Goal: Task Accomplishment & Management: Complete application form

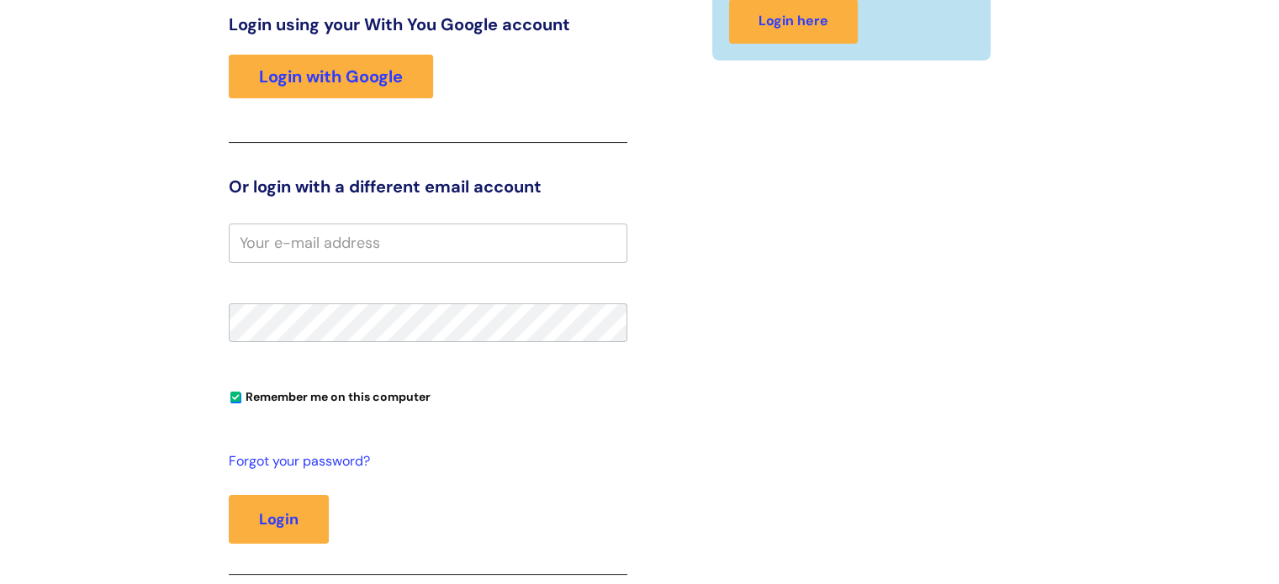
scroll to position [257, 0]
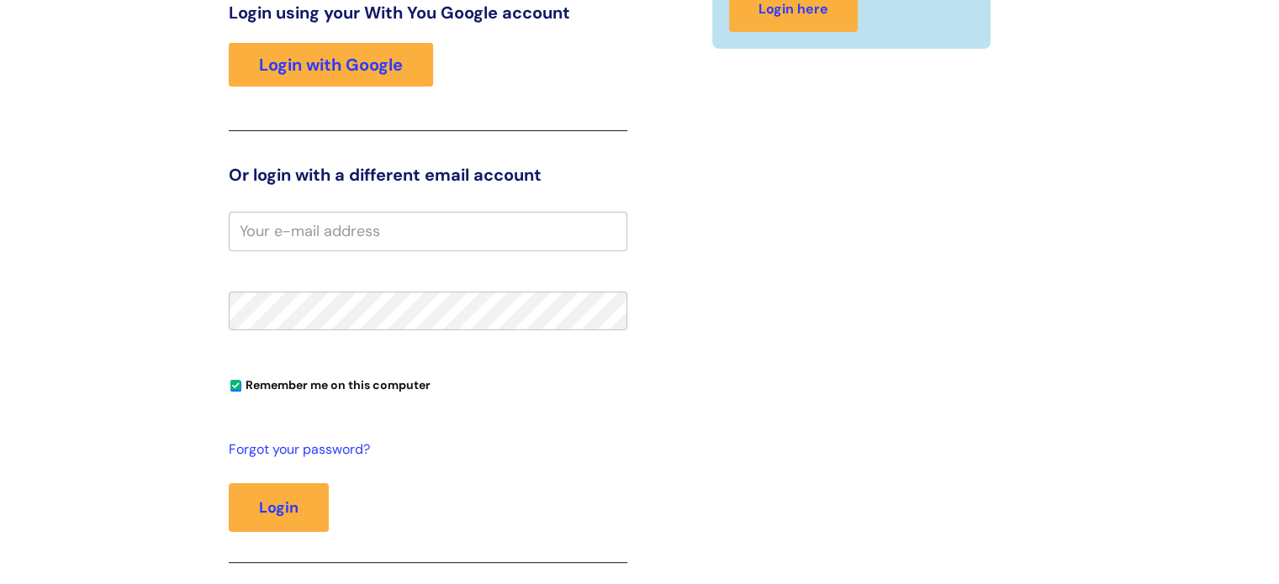
paste input "[PERSON_NAME][EMAIL_ADDRESS][PERSON_NAME][DOMAIN_NAME]"
click at [483, 222] on input "[PERSON_NAME][EMAIL_ADDRESS][PERSON_NAME][DOMAIN_NAME]" at bounding box center [428, 231] width 399 height 39
type input "[PERSON_NAME][EMAIL_ADDRESS][PERSON_NAME][DOMAIN_NAME]"
click at [320, 329] on fieldset "[PERSON_NAME][EMAIL_ADDRESS][PERSON_NAME][DOMAIN_NAME] Remember me on this comp…" at bounding box center [428, 408] width 399 height 392
click at [314, 308] on fieldset "henry.lee@wearewithyou.org.uk Remember me on this computer Forgot your password…" at bounding box center [428, 408] width 399 height 392
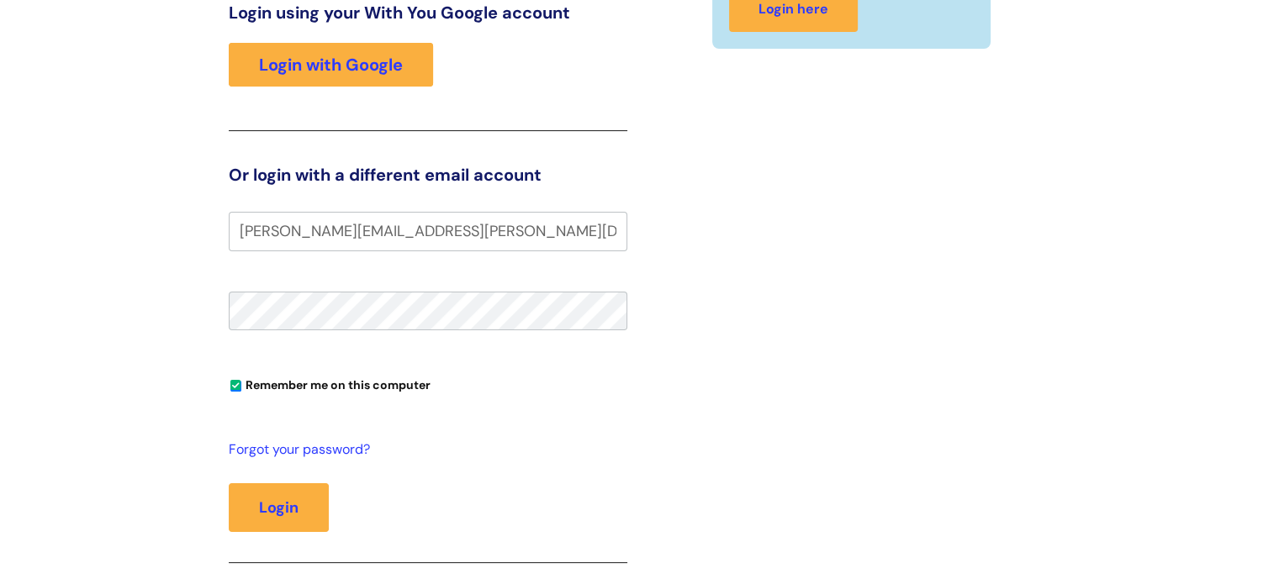
click at [229, 483] on button "Login" at bounding box center [279, 507] width 100 height 49
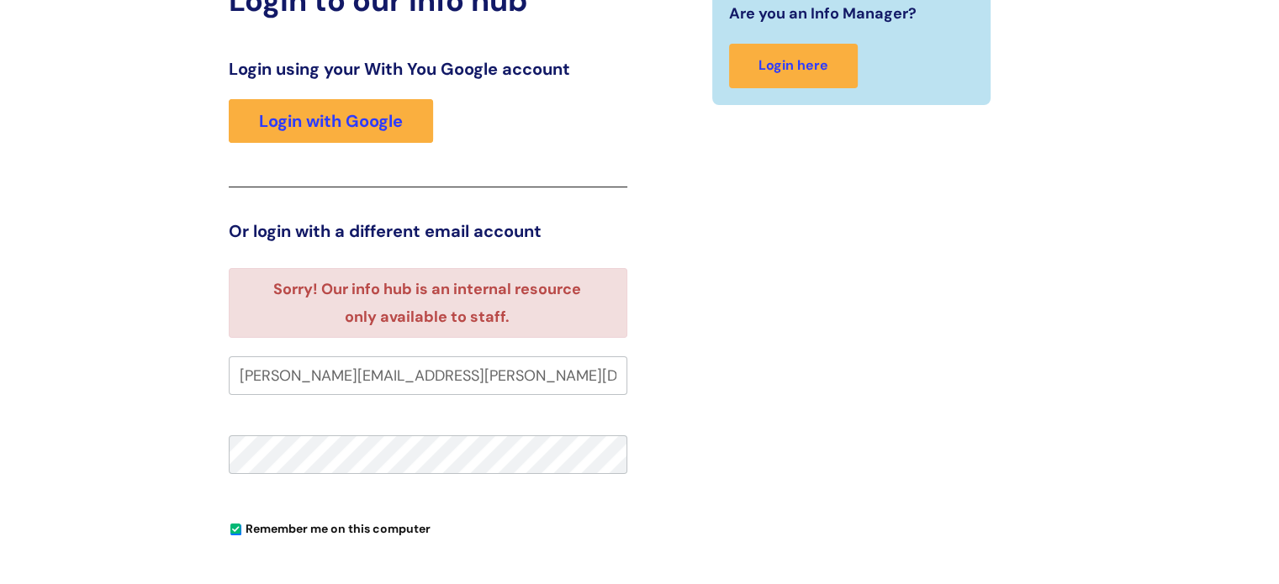
scroll to position [208, 0]
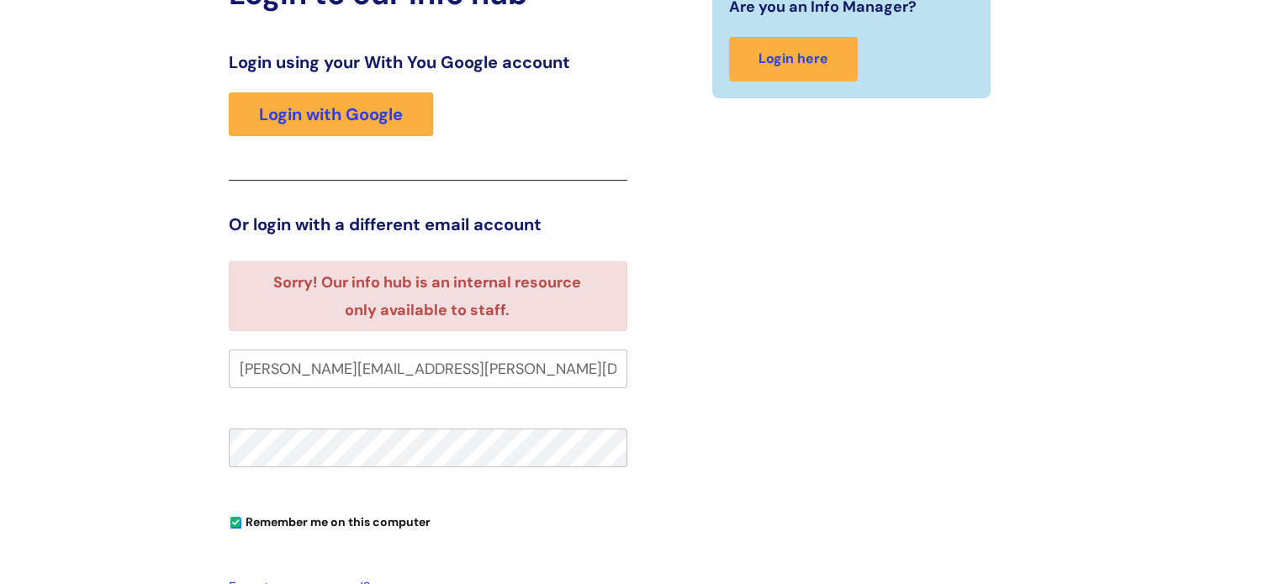
click at [481, 368] on input "[PERSON_NAME][EMAIL_ADDRESS][PERSON_NAME][DOMAIN_NAME]" at bounding box center [428, 369] width 399 height 39
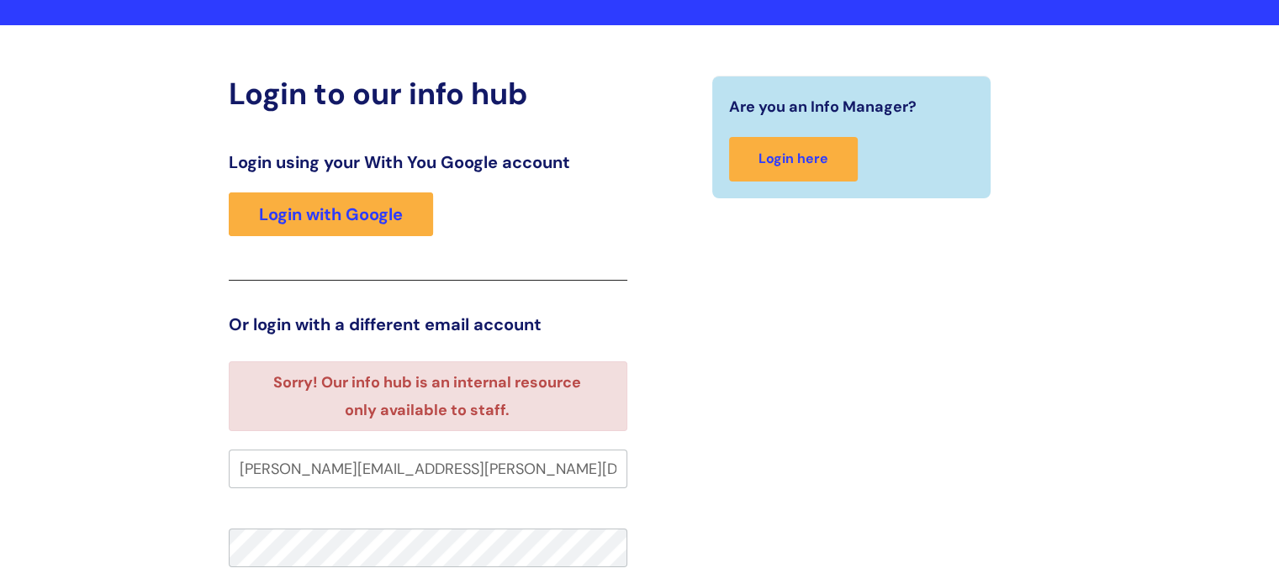
scroll to position [75, 0]
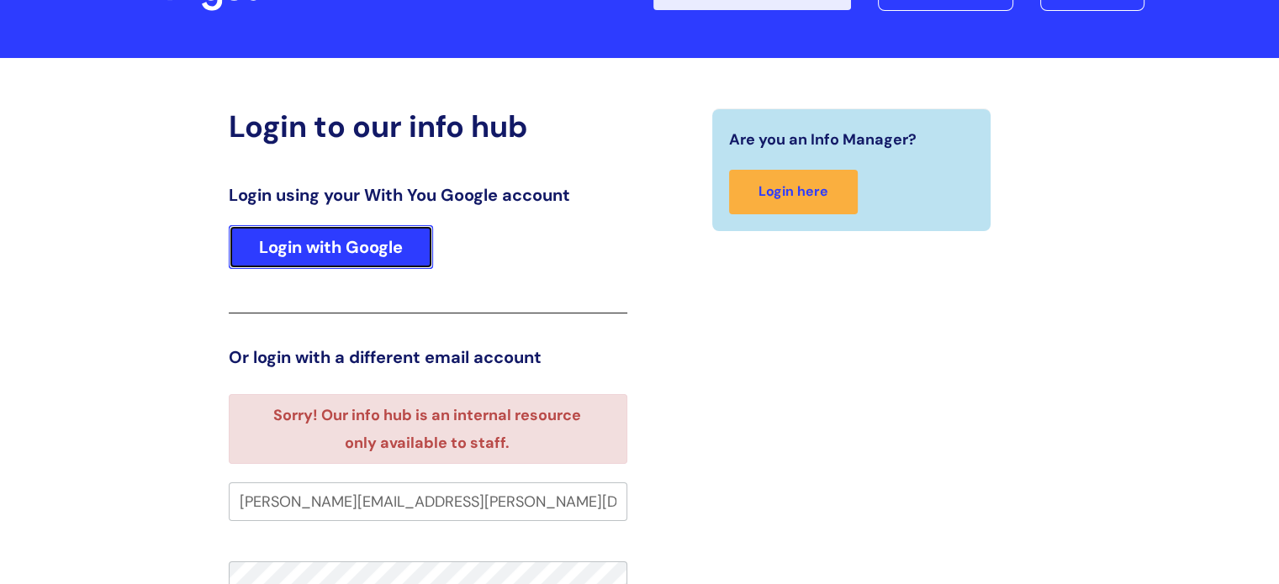
click at [359, 226] on link "Login with Google" at bounding box center [331, 247] width 204 height 44
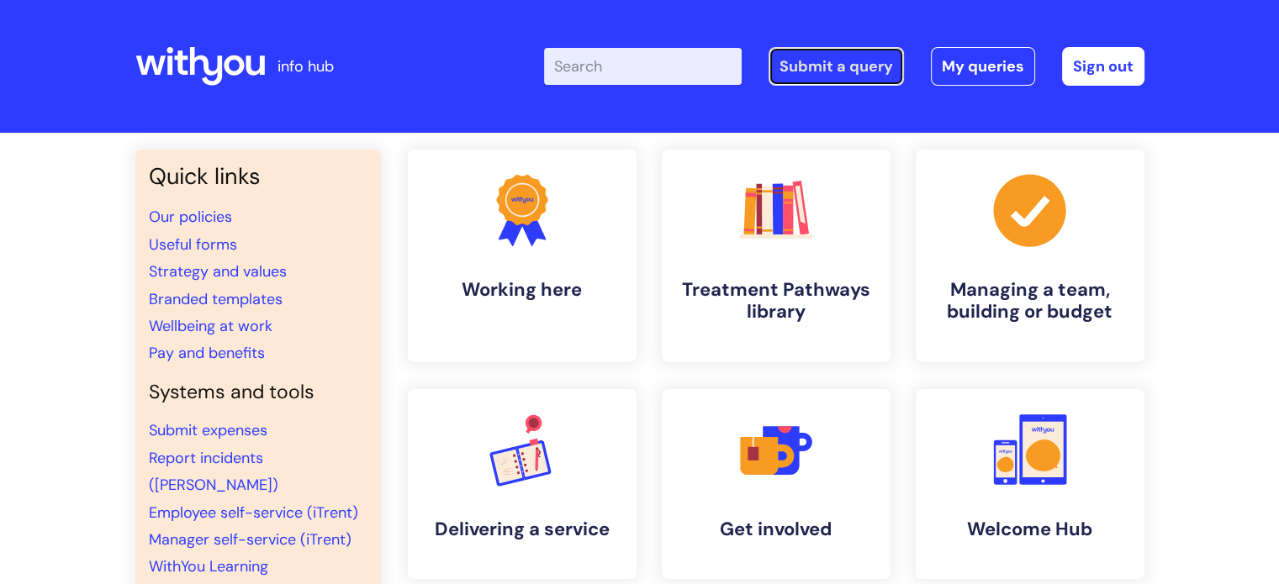
click at [819, 64] on link "Submit a query" at bounding box center [835, 66] width 135 height 39
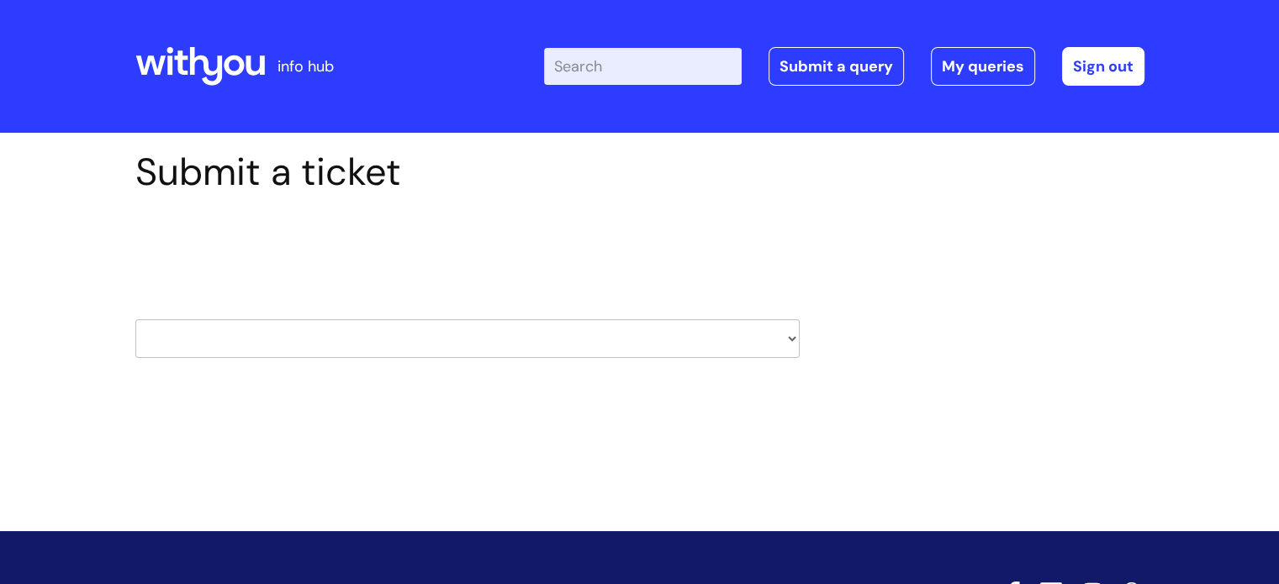
click at [592, 338] on select "HR / People IT and Support Clinical Drug Alerts Finance Accounts Data Support T…" at bounding box center [467, 338] width 664 height 39
select select "it_and_support"
click at [135, 319] on select "HR / People IT and Support Clinical Drug Alerts Finance Accounts Data Support T…" at bounding box center [467, 338] width 664 height 39
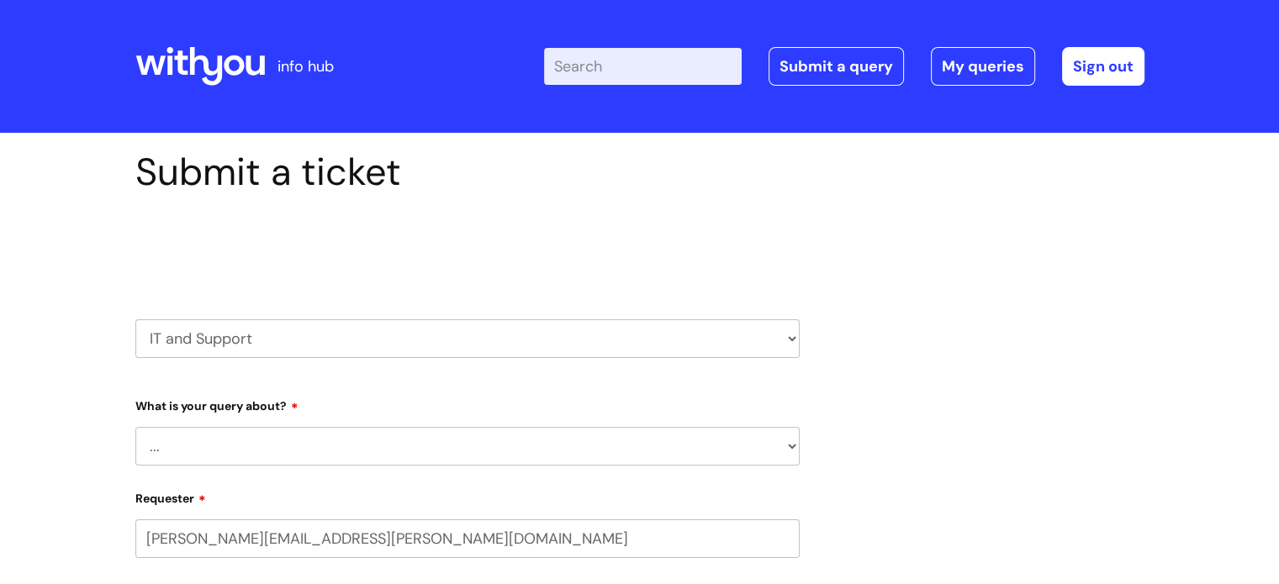
select select "80004286533"
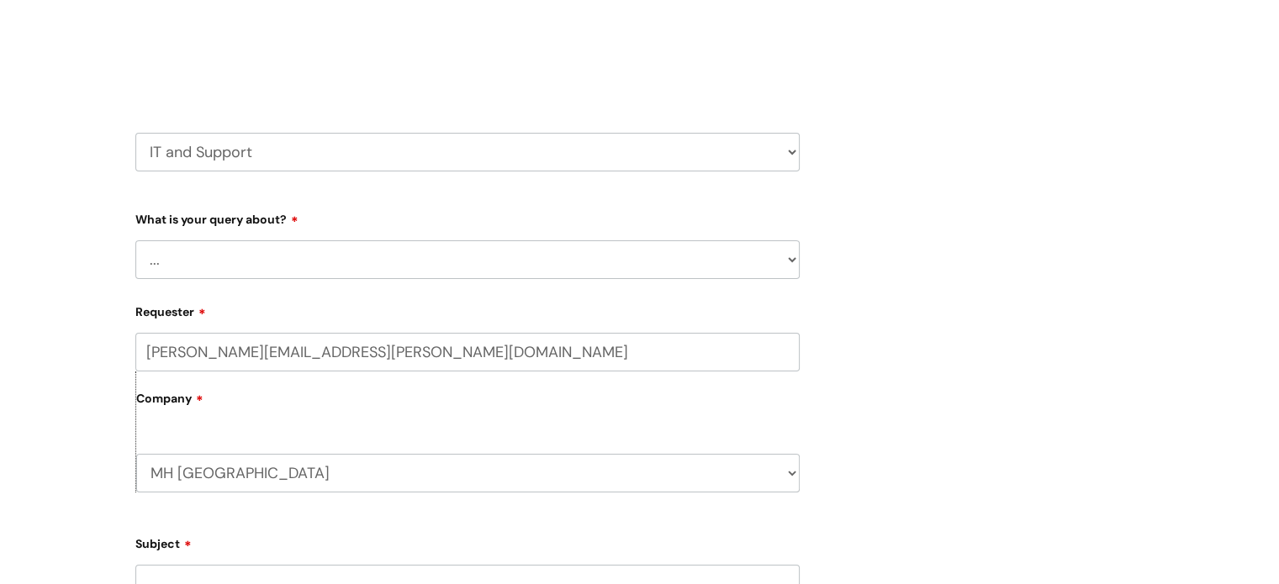
scroll to position [191, 0]
click at [330, 260] on select "... Mobile Phone Reset & MFA Accounts, Starters and Leavers IT Hardware issue I…" at bounding box center [467, 255] width 664 height 39
select select "System/software"
click at [135, 236] on select "... Mobile Phone Reset & MFA Accounts, Starters and Leavers IT Hardware issue I…" at bounding box center [467, 255] width 664 height 39
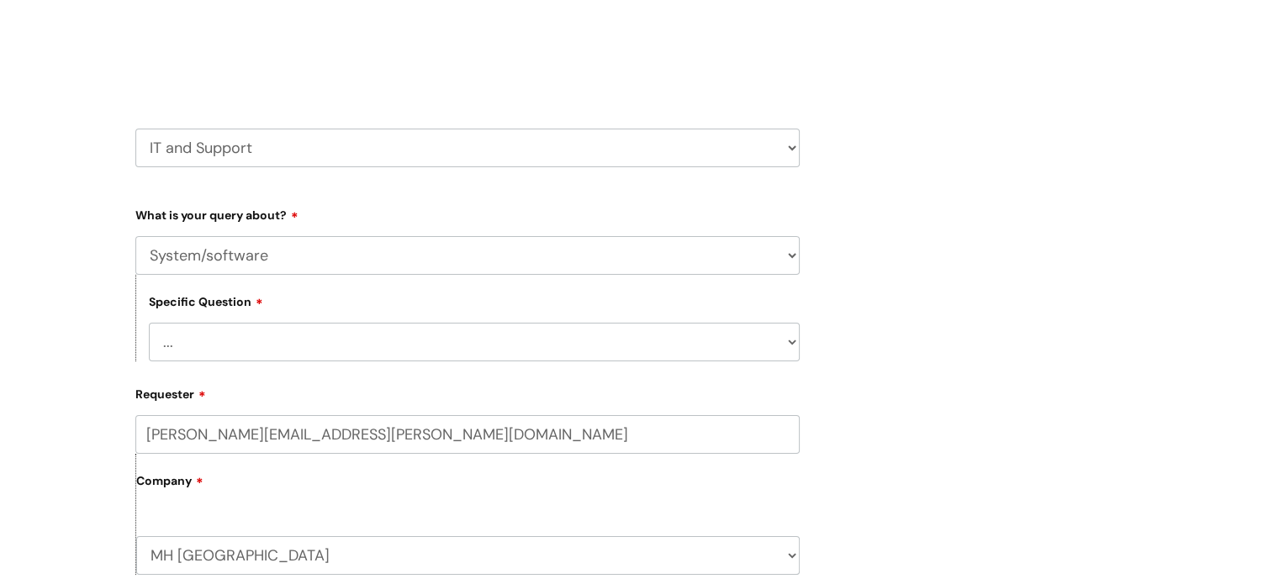
click at [316, 342] on select "... Halo PCMIS Iaptus NHS Email CJSM Email Mitel Another System Google (Workspa…" at bounding box center [474, 342] width 651 height 39
select select "Another System"
click at [149, 323] on select "... Halo PCMIS Iaptus NHS Email CJSM Email Mitel Another System Google (Workspa…" at bounding box center [474, 342] width 651 height 39
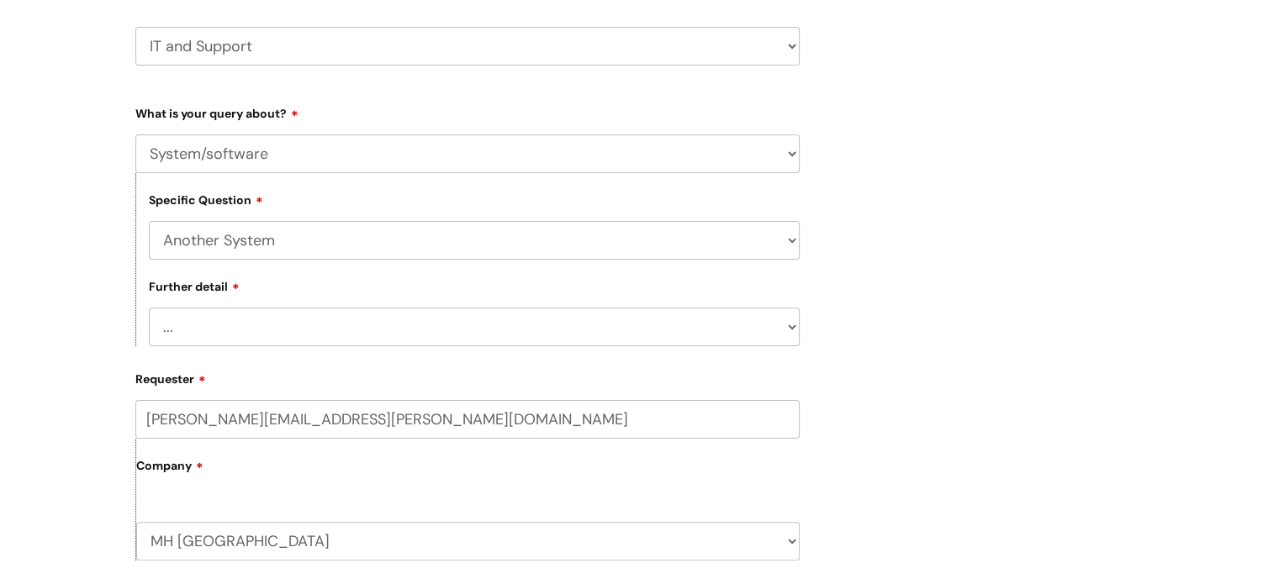
scroll to position [295, 0]
click at [291, 325] on select "... I’ve got a login issue Something else" at bounding box center [474, 324] width 651 height 39
select select "Something else"
click at [149, 306] on select "... I’ve got a login issue Something else" at bounding box center [474, 324] width 651 height 39
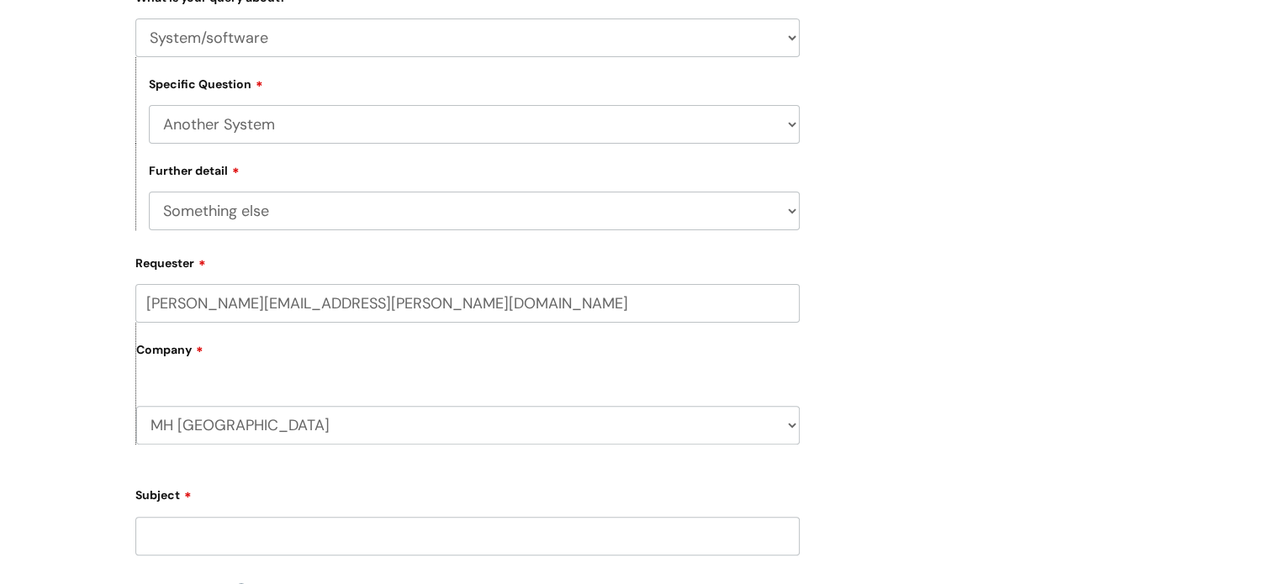
scroll to position [413, 0]
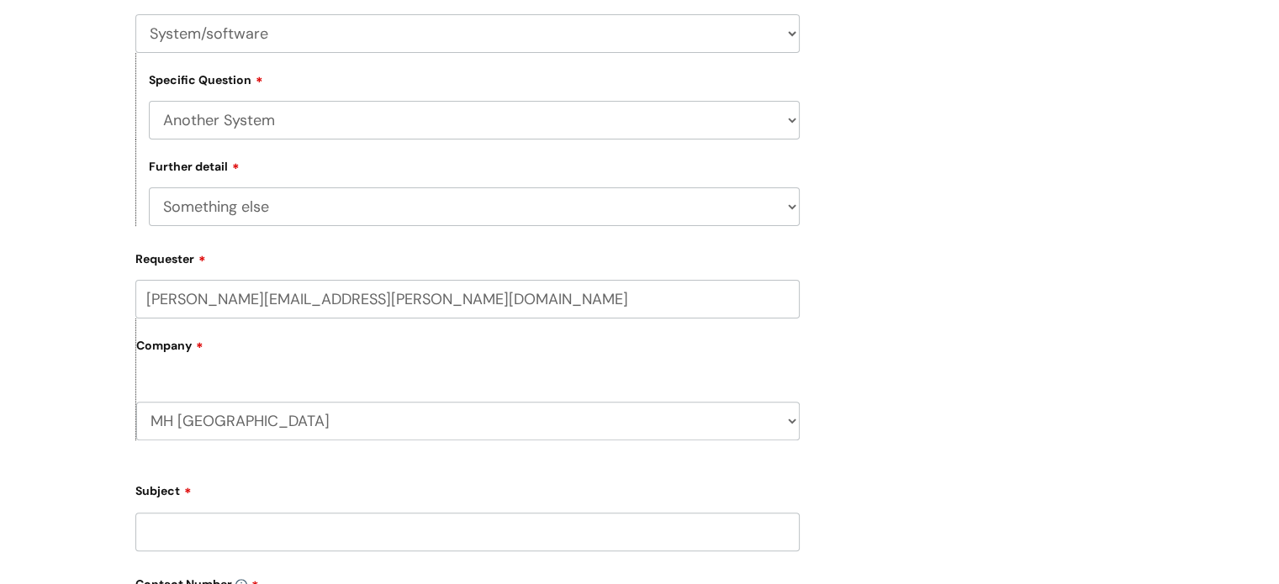
click at [236, 346] on label "Company" at bounding box center [467, 352] width 663 height 38
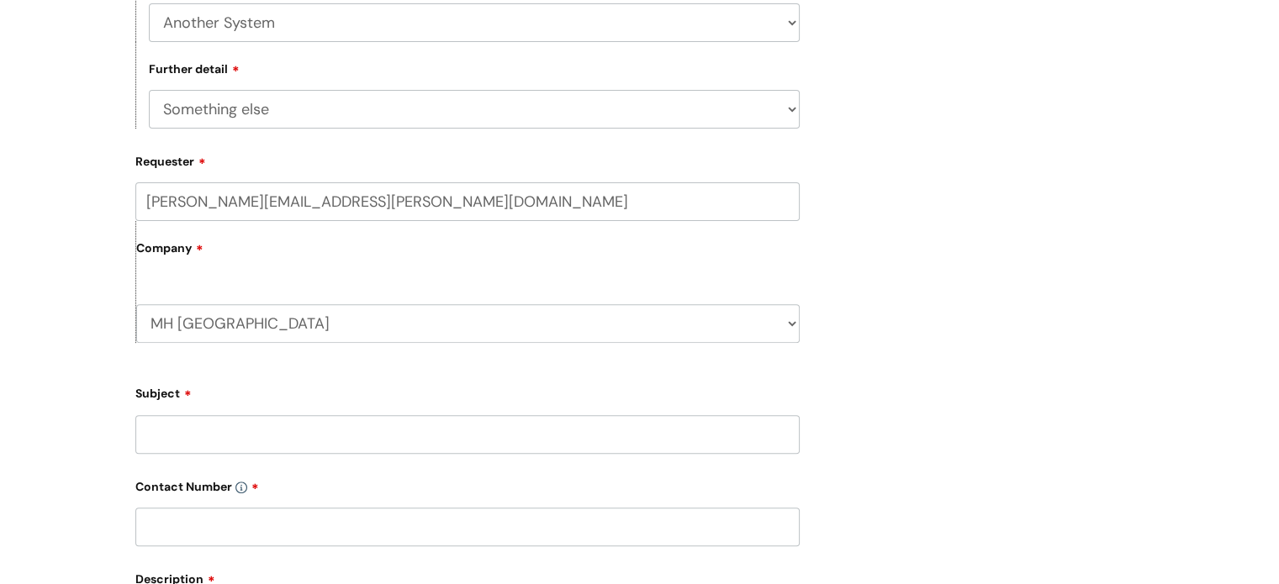
scroll to position [517, 0]
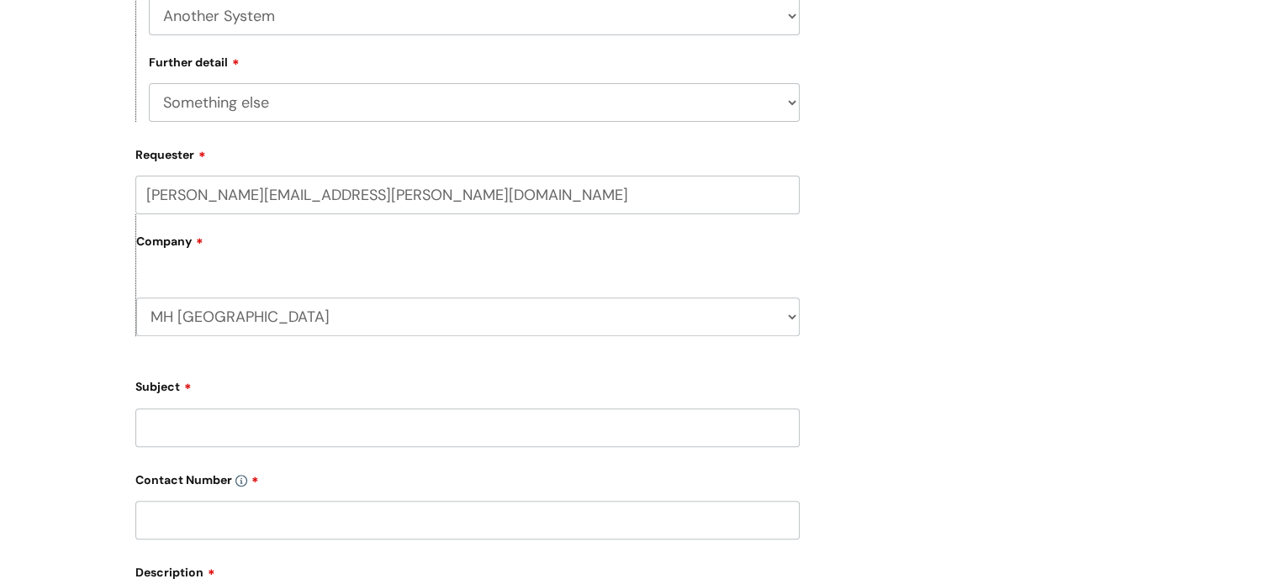
click at [256, 421] on input "Subject" at bounding box center [467, 428] width 664 height 39
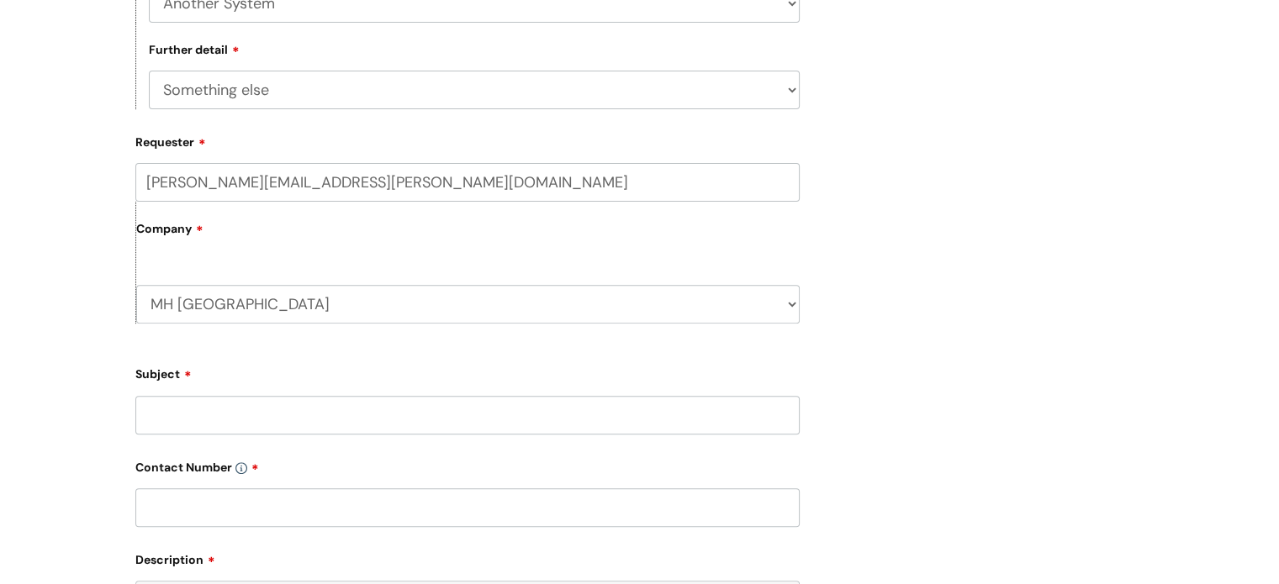
scroll to position [638, 0]
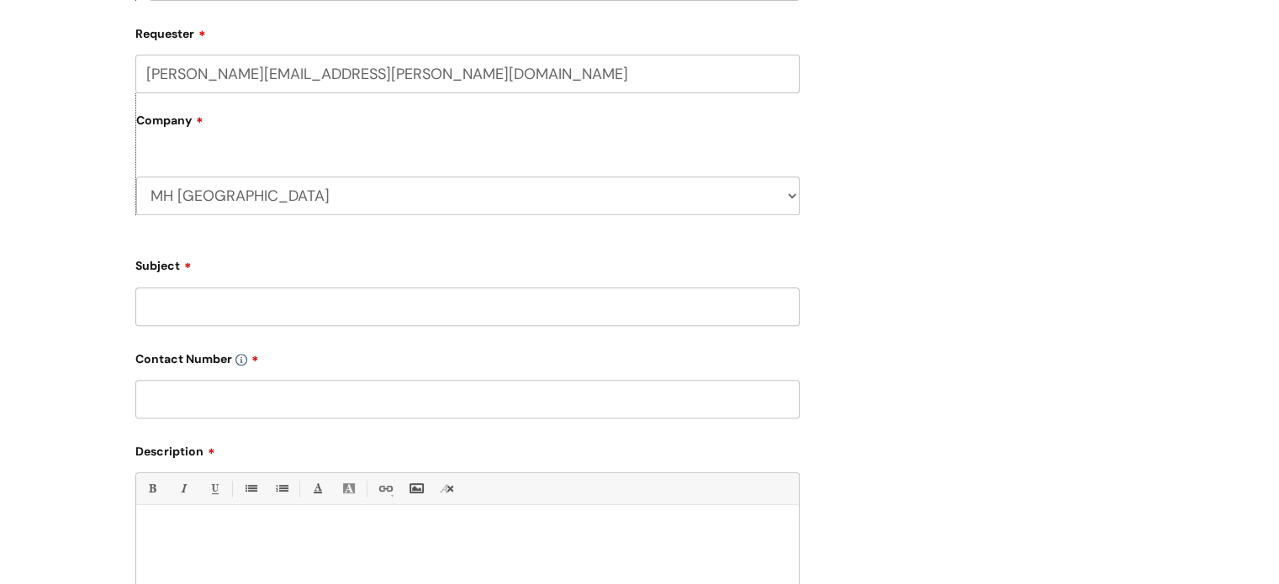
type input "i"
type input "m"
click at [170, 301] on input "Micollab" at bounding box center [467, 307] width 664 height 39
click at [259, 320] on input "MiCollab" at bounding box center [467, 307] width 664 height 39
drag, startPoint x: 390, startPoint y: 319, endPoint x: 293, endPoint y: 314, distance: 97.7
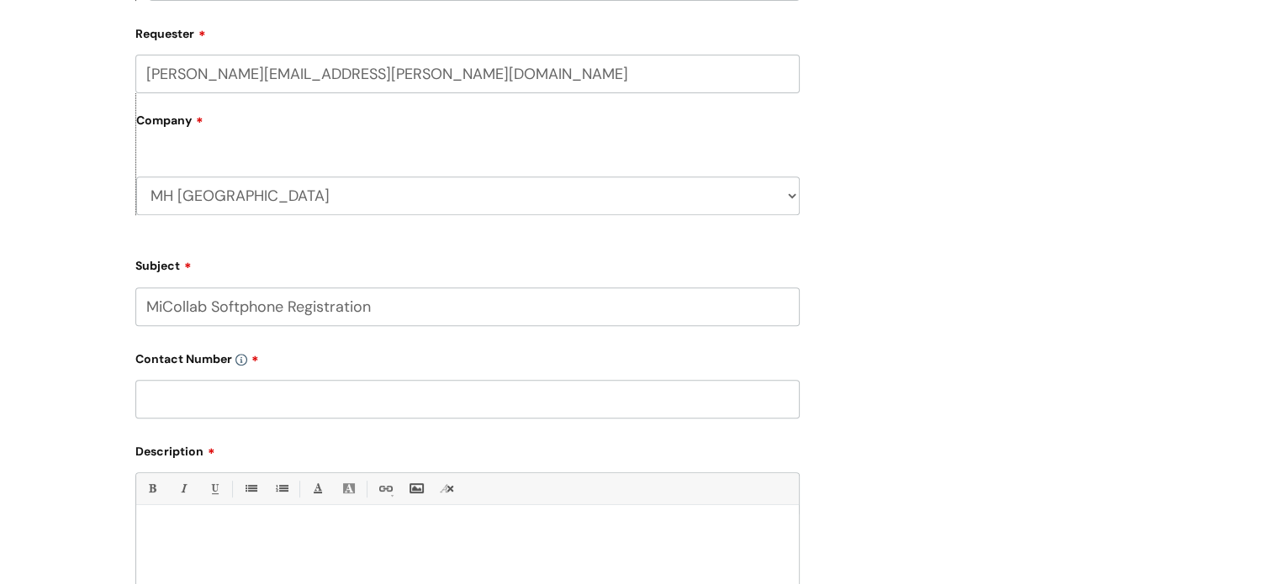
click at [293, 314] on input "MiCollab Softphone Registration" at bounding box center [467, 307] width 664 height 39
type input "MiCollab Softphone Unavailable"
click at [283, 393] on input "text" at bounding box center [467, 399] width 664 height 39
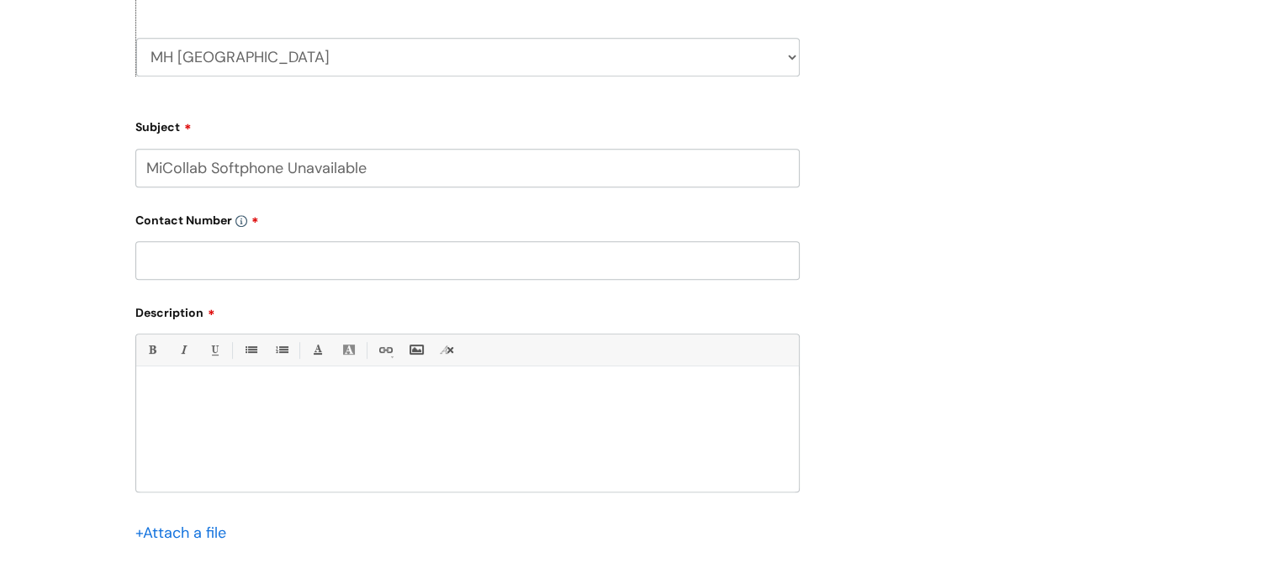
scroll to position [776, 0]
type input "07974350200"
click at [270, 417] on div at bounding box center [467, 435] width 663 height 116
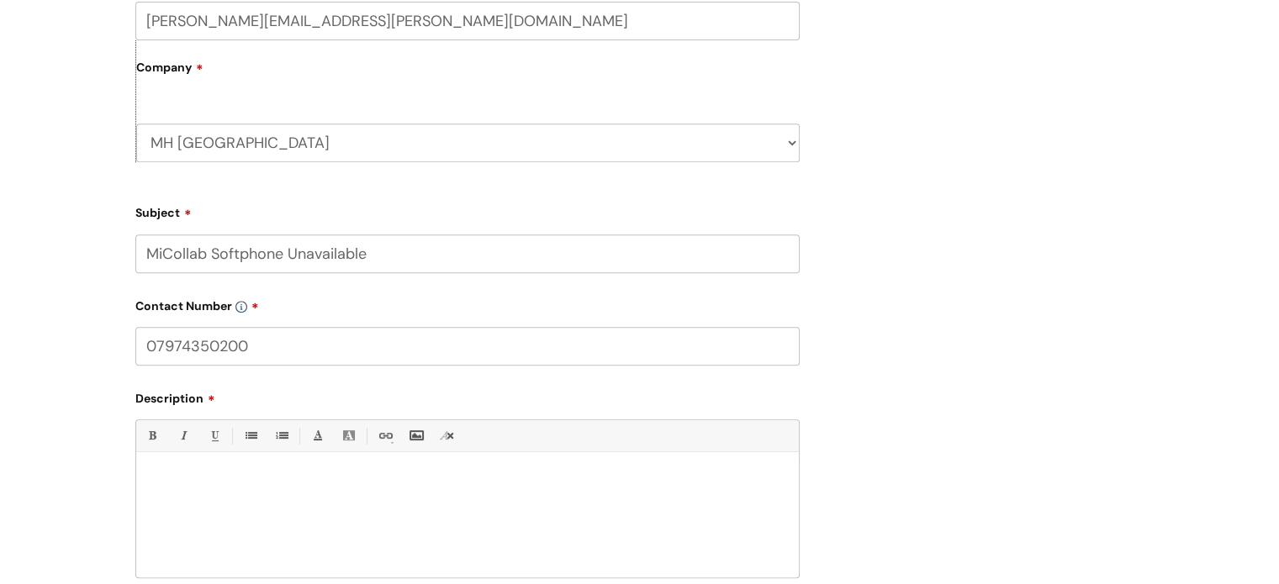
scroll to position [693, 0]
click at [953, 114] on div "Submit a ticket Select issue type HR / People IT and Support Clinical Drug Aler…" at bounding box center [640, 96] width 1034 height 1279
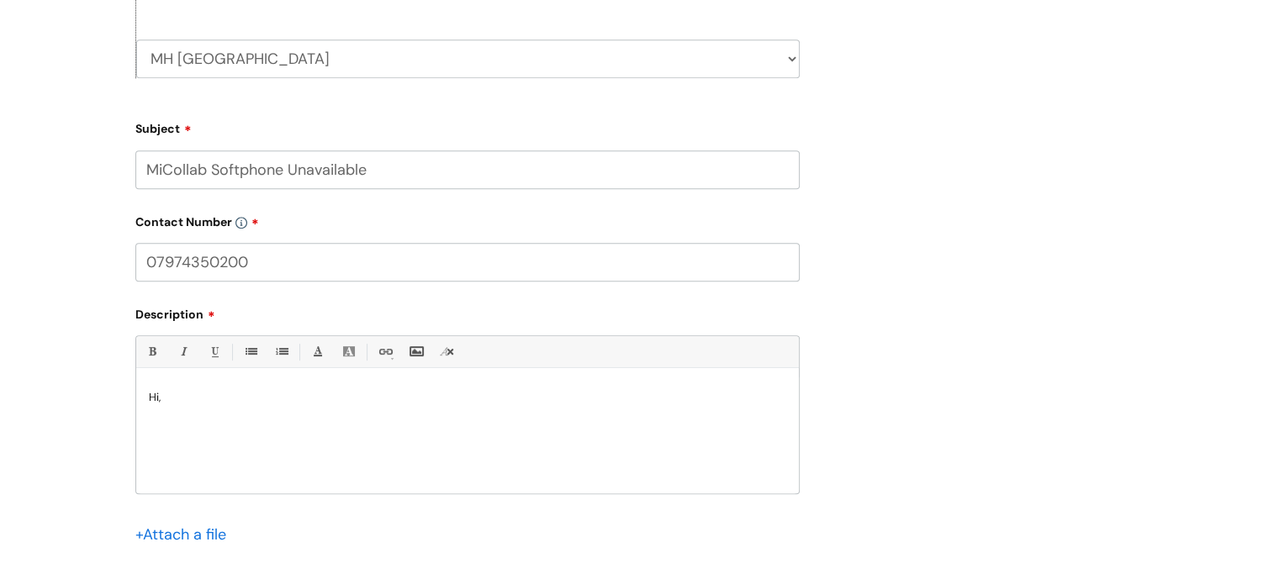
scroll to position [777, 0]
drag, startPoint x: 193, startPoint y: 400, endPoint x: 117, endPoint y: 389, distance: 77.3
click at [117, 389] on div "Submit a ticket Select issue type HR / People IT and Support Clinical Drug Aler…" at bounding box center [639, 39] width 1279 height 1366
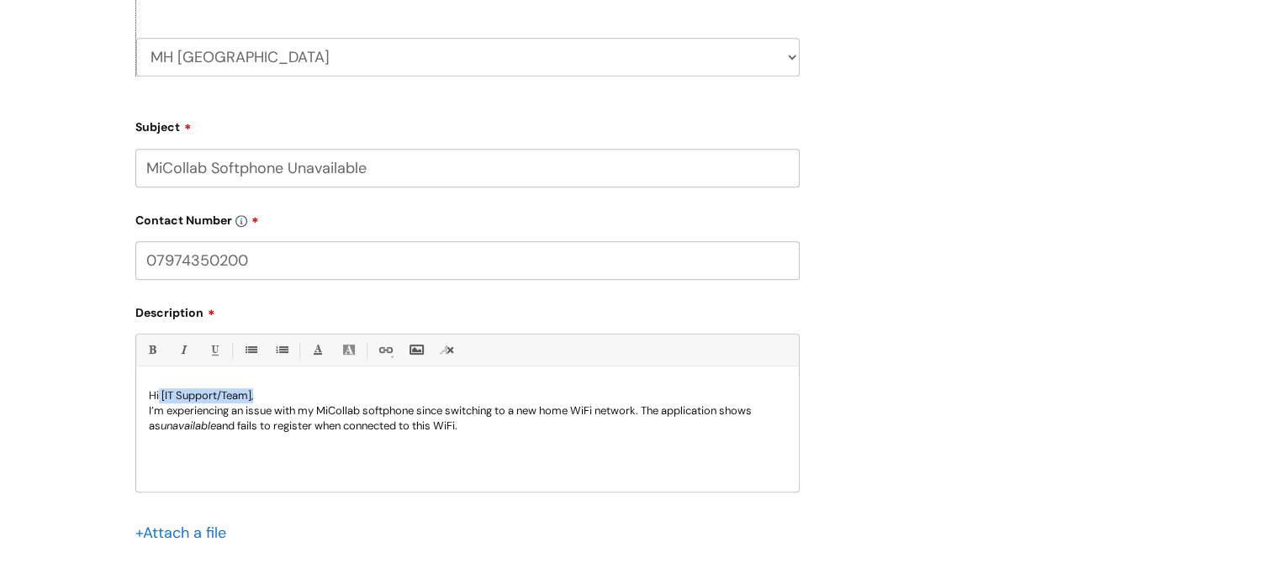
drag, startPoint x: 256, startPoint y: 393, endPoint x: 158, endPoint y: 399, distance: 97.7
click at [158, 399] on p "Hi [IT Support/Team]," at bounding box center [467, 395] width 637 height 15
click at [222, 439] on p at bounding box center [467, 441] width 637 height 15
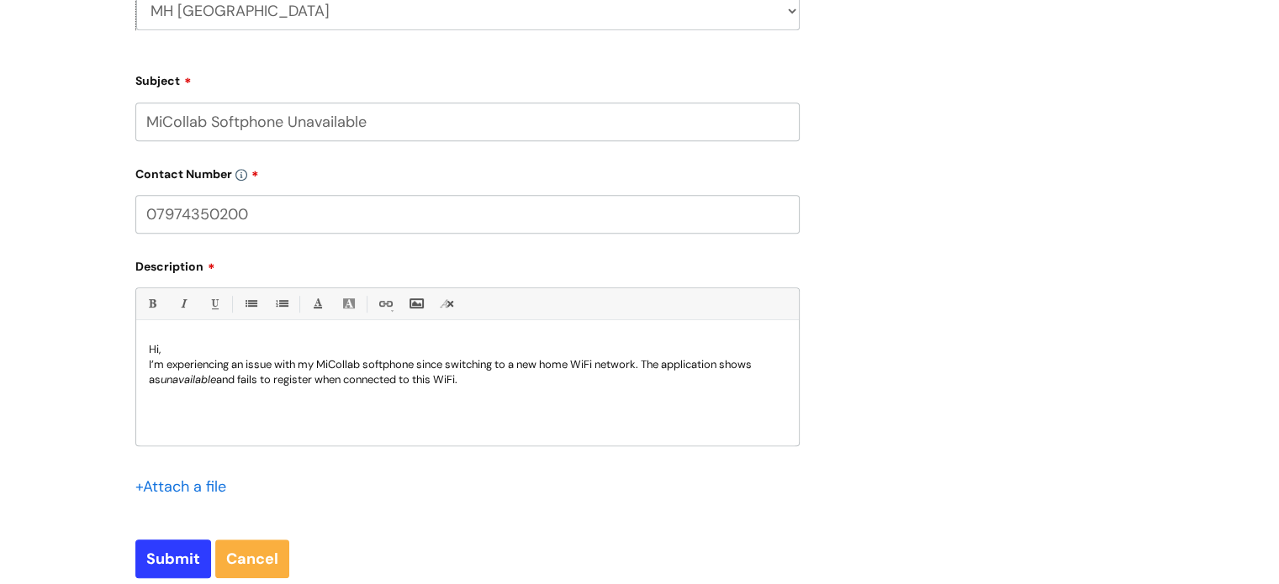
click at [462, 379] on p "I’m experiencing an issue with my MiCollab softphone since switching to a new h…" at bounding box center [467, 372] width 637 height 30
click at [467, 383] on p "I’m experiencing an issue with my MiCollab softphone since switching to a new h…" at bounding box center [467, 372] width 637 height 30
click at [722, 381] on p "I’m experiencing an issue with my MiCollab softphone since switching to a new h…" at bounding box center [467, 372] width 637 height 30
drag, startPoint x: 700, startPoint y: 381, endPoint x: 473, endPoint y: 383, distance: 227.0
click at [473, 383] on p "I’m experiencing an issue with my MiCollab softphone since switching to a new h…" at bounding box center [467, 372] width 637 height 30
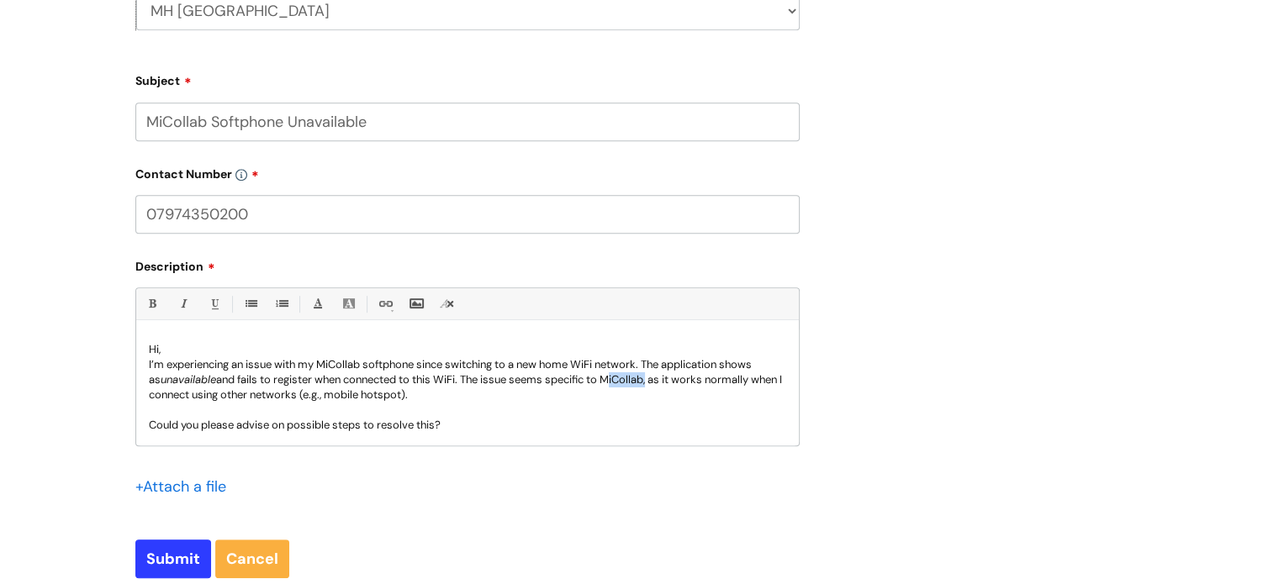
drag, startPoint x: 615, startPoint y: 379, endPoint x: 658, endPoint y: 386, distance: 44.2
click at [658, 386] on p "I’m experiencing an issue with my MiCollab softphone since switching to a new h…" at bounding box center [467, 379] width 637 height 45
click at [176, 351] on p "Hi," at bounding box center [467, 349] width 637 height 15
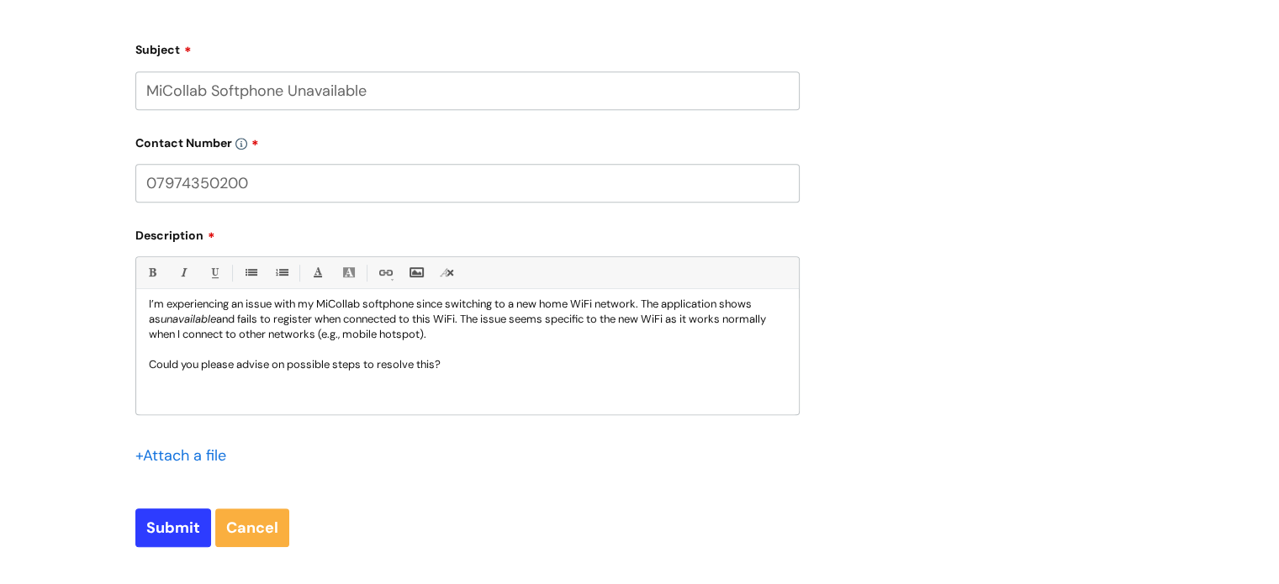
scroll to position [868, 0]
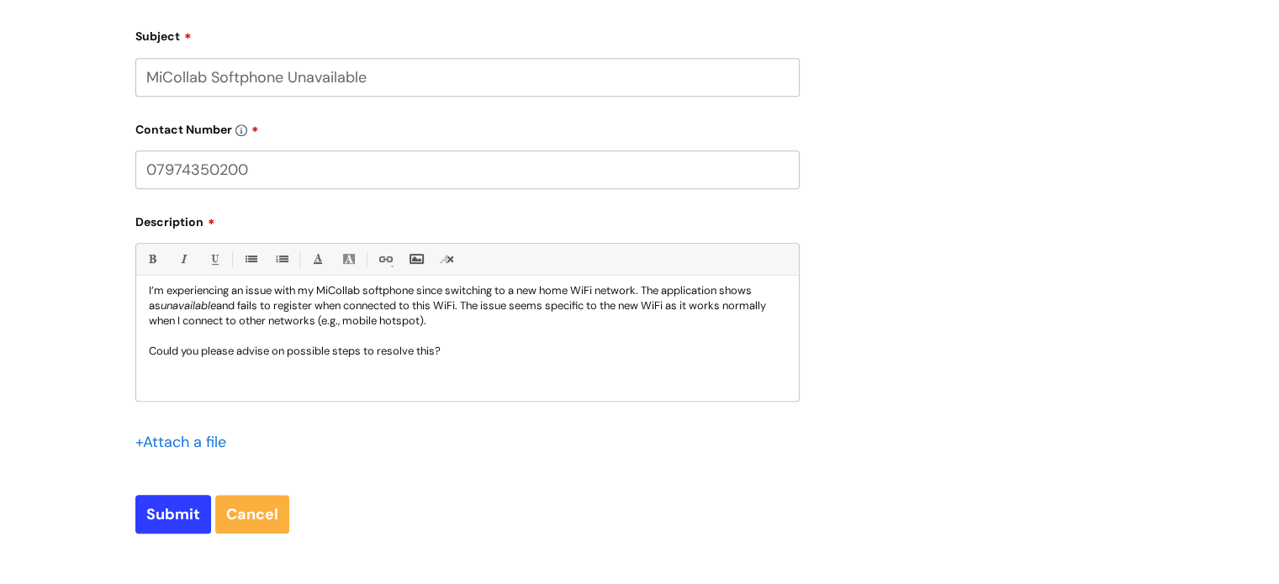
click at [361, 376] on p at bounding box center [467, 381] width 637 height 15
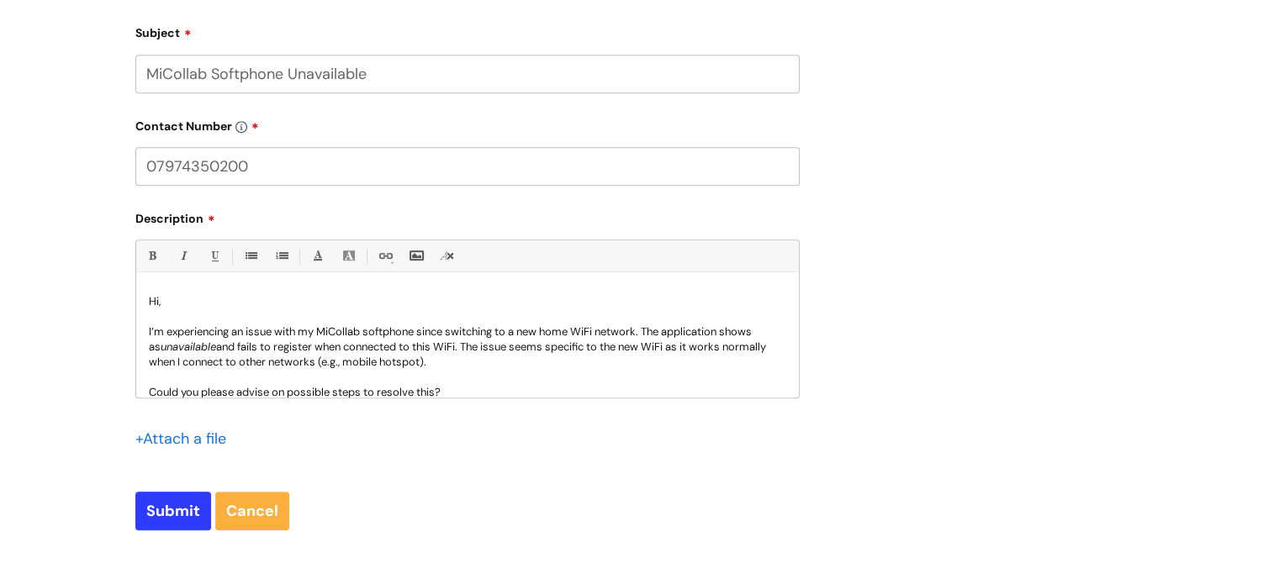
scroll to position [61, 0]
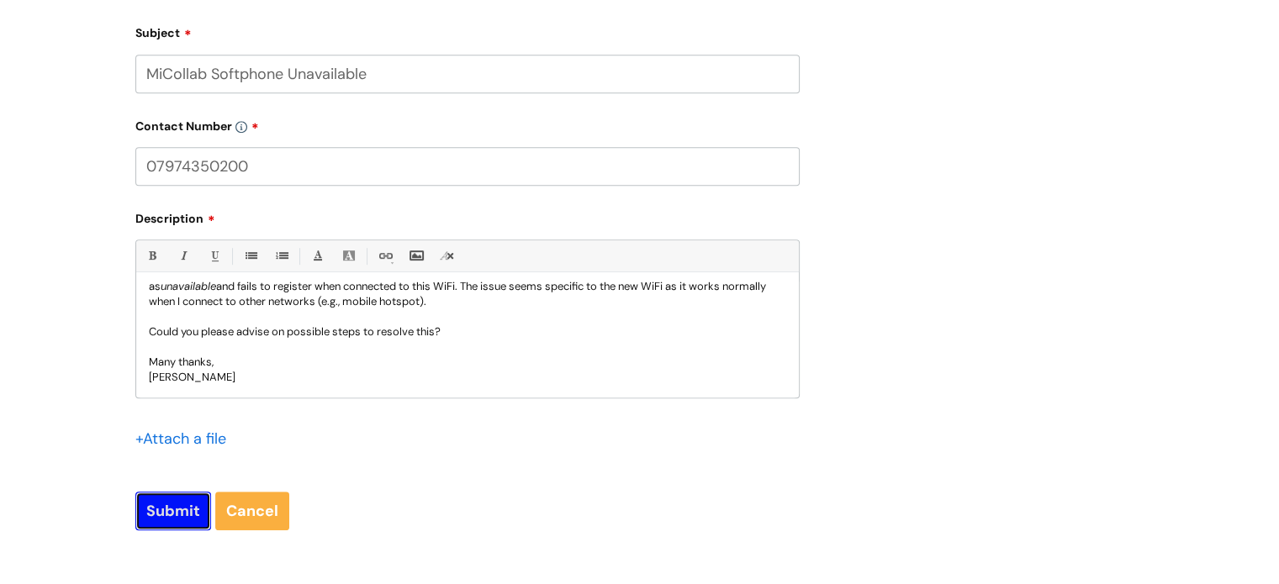
click at [172, 520] on input "Submit" at bounding box center [173, 511] width 76 height 39
type input "Please Wait..."
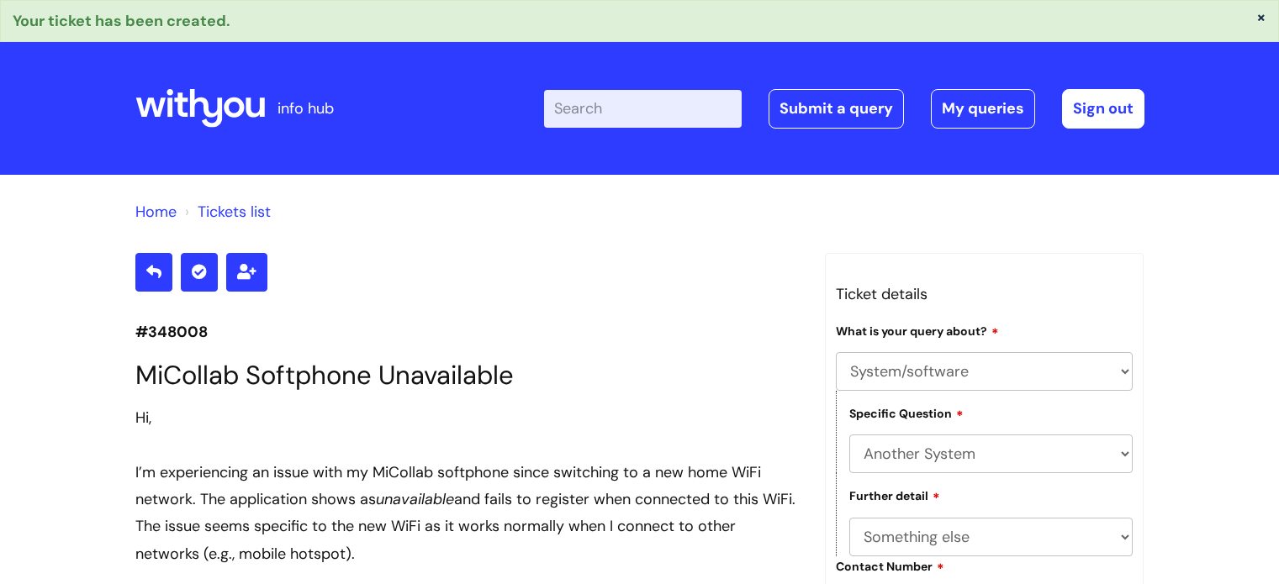
select select "System/software"
select select "Another System"
select select "Something else"
